Goal: Task Accomplishment & Management: Manage account settings

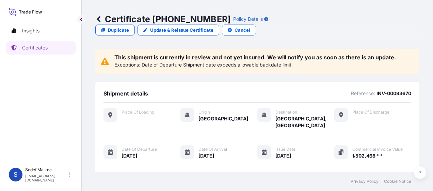
click at [324, 60] on div "Exceptions: Date of Departure Shipment date exceeds allowable backdate limit" at bounding box center [254, 64] width 281 height 8
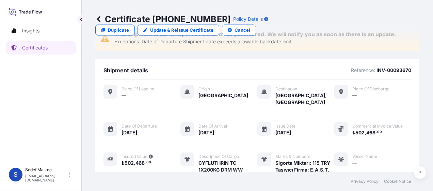
scroll to position [20, 0]
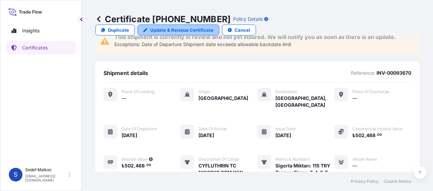
click at [219, 24] on link "Update & Reissue Certificate" at bounding box center [178, 29] width 82 height 11
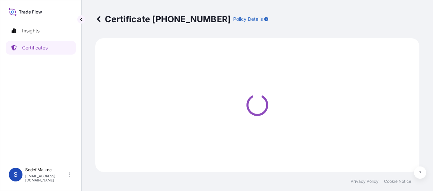
select select "Sea"
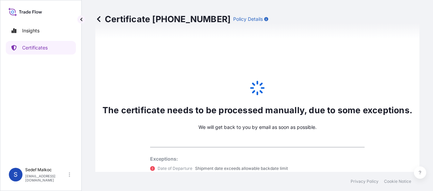
scroll to position [354, 0]
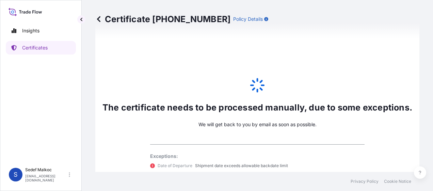
select select "32009"
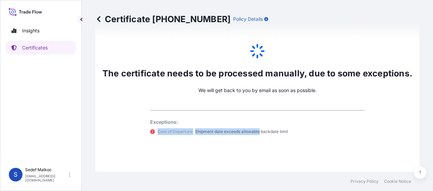
drag, startPoint x: 155, startPoint y: 130, endPoint x: 257, endPoint y: 130, distance: 101.4
click at [257, 130] on div "Date of Departure Shipment date exceeds allowable backdate limit" at bounding box center [257, 131] width 214 height 7
drag, startPoint x: 257, startPoint y: 130, endPoint x: 265, endPoint y: 130, distance: 8.2
click at [265, 130] on p "Shipment date exceeds allowable backdate limit" at bounding box center [241, 131] width 93 height 7
drag, startPoint x: 298, startPoint y: 130, endPoint x: 191, endPoint y: 131, distance: 107.5
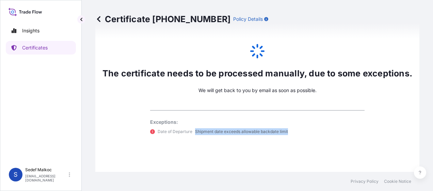
click at [191, 131] on div "Date of Departure Shipment date exceeds allowable backdate limit" at bounding box center [257, 131] width 214 height 7
drag, startPoint x: 191, startPoint y: 131, endPoint x: 212, endPoint y: 131, distance: 20.8
click at [212, 131] on p "Shipment date exceeds allowable backdate limit" at bounding box center [241, 131] width 93 height 7
click at [176, 63] on div "The certificate needs to be processed manually, due to some exceptions. We will…" at bounding box center [257, 88] width 324 height 245
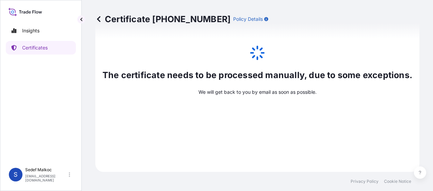
scroll to position [386, 0]
click at [51, 46] on link "Certificates" at bounding box center [41, 48] width 70 height 14
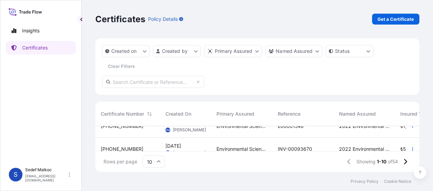
scroll to position [48, 0]
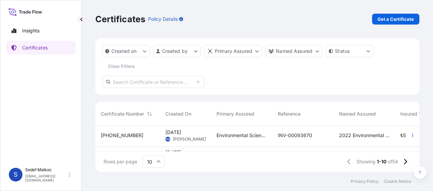
click at [318, 137] on div "INV-00093670" at bounding box center [303, 135] width 50 height 7
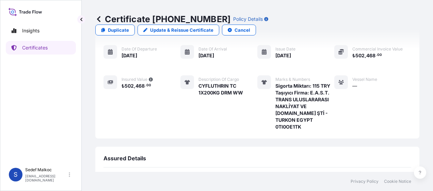
scroll to position [157, 0]
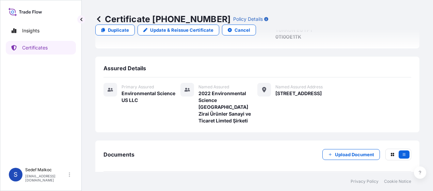
click at [219, 178] on link "PDF Certificate [DATE]T09:01:59.686240" at bounding box center [257, 187] width 308 height 18
click at [239, 178] on link "PDF Certificate [DATE]T09:01:59.686240" at bounding box center [257, 187] width 308 height 18
